Goal: Obtain resource: Download file/media

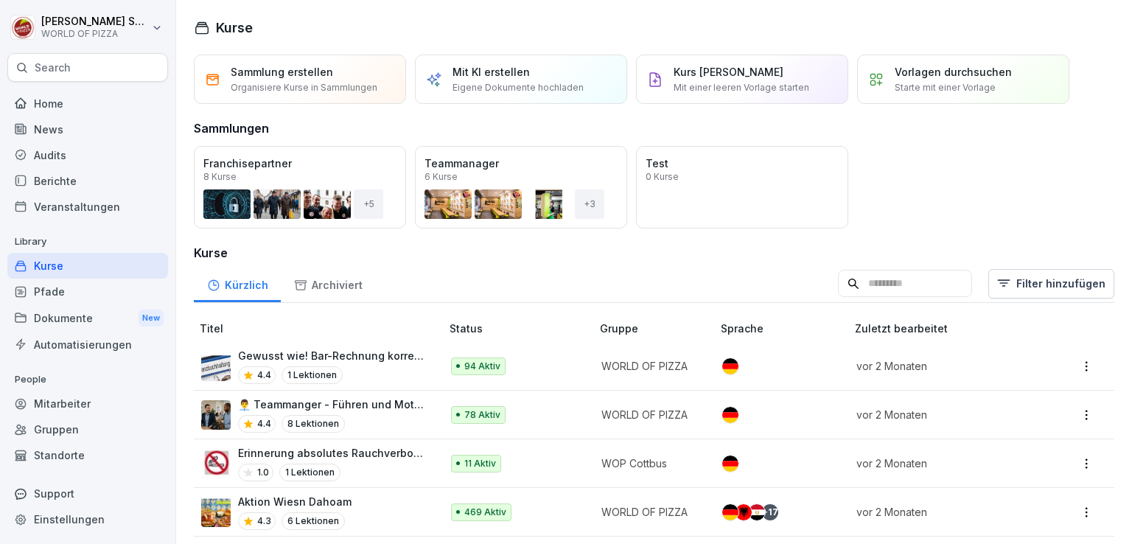
click at [79, 311] on div "Dokumente New" at bounding box center [87, 317] width 161 height 27
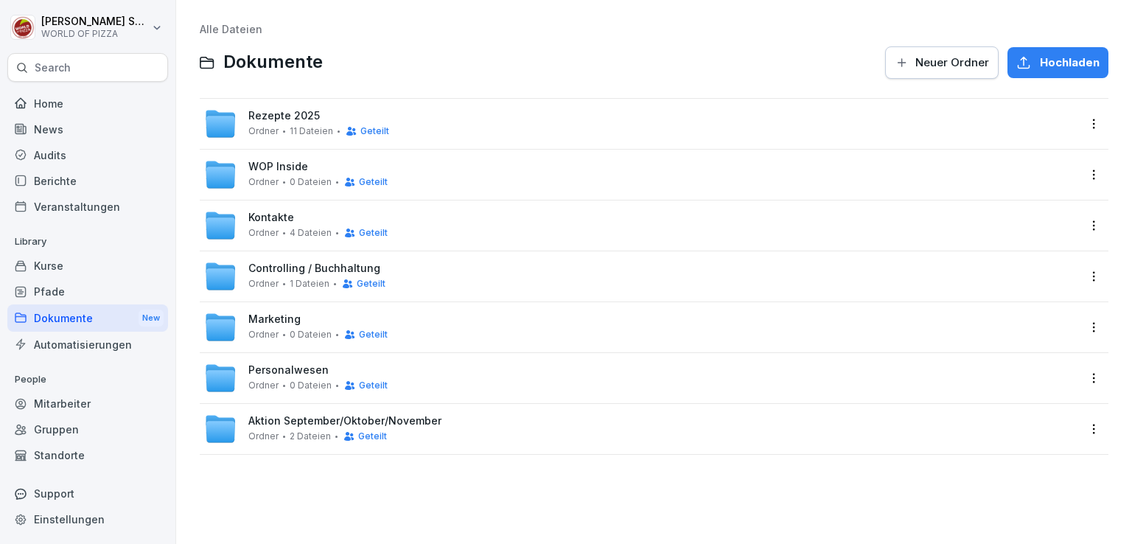
click at [285, 123] on div "Rezepte 2025 Ordner 11 Dateien Geteilt" at bounding box center [318, 123] width 141 height 27
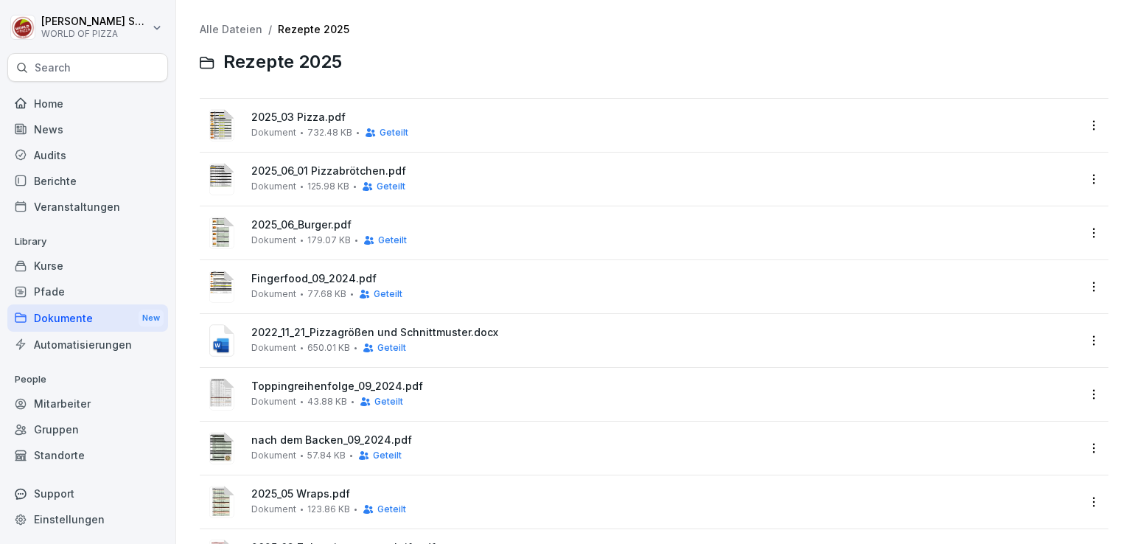
click at [311, 111] on span "2025_03 Pizza.pdf" at bounding box center [664, 117] width 826 height 13
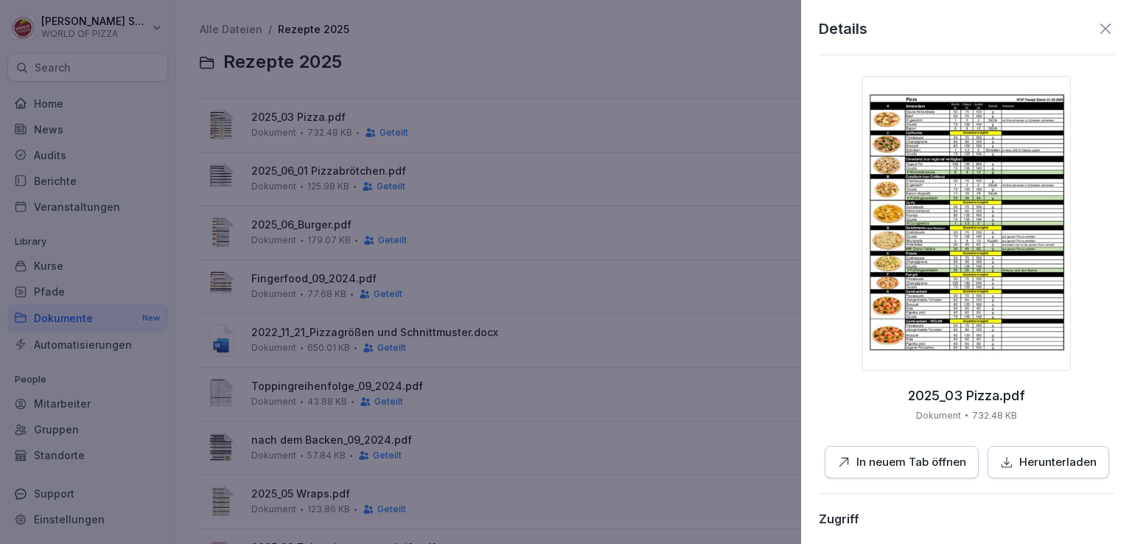
click at [1005, 458] on icon "button" at bounding box center [1006, 462] width 13 height 13
click at [1101, 32] on icon at bounding box center [1106, 29] width 10 height 10
